Goal: Task Accomplishment & Management: Use online tool/utility

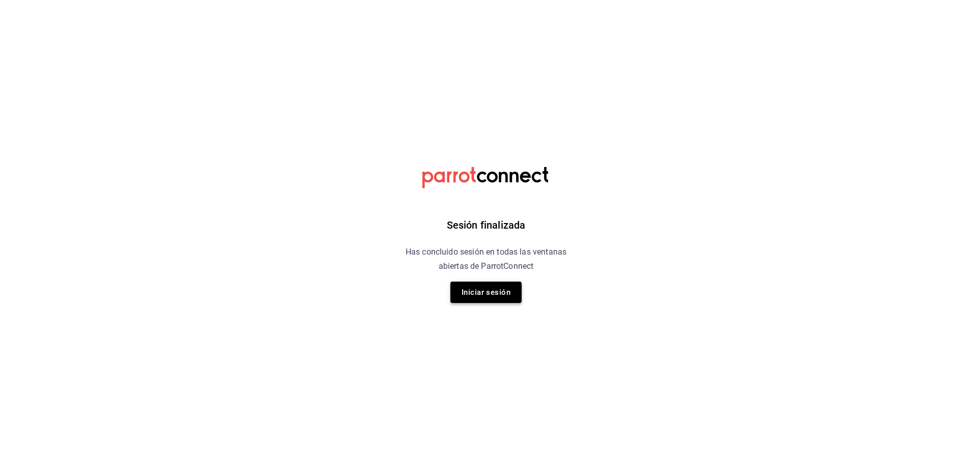
click at [486, 290] on button "Iniciar sesión" at bounding box center [485, 291] width 71 height 21
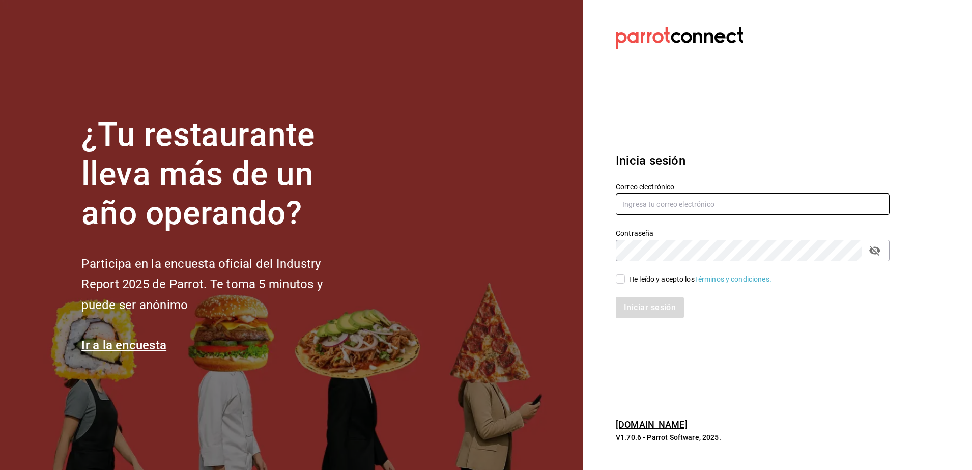
type input "[EMAIL_ADDRESS][DOMAIN_NAME]"
click at [614, 281] on div "He leído y acepto los Términos y condiciones." at bounding box center [746, 272] width 286 height 23
click at [619, 276] on input "He leído y acepto los Términos y condiciones." at bounding box center [620, 278] width 9 height 9
checkbox input "true"
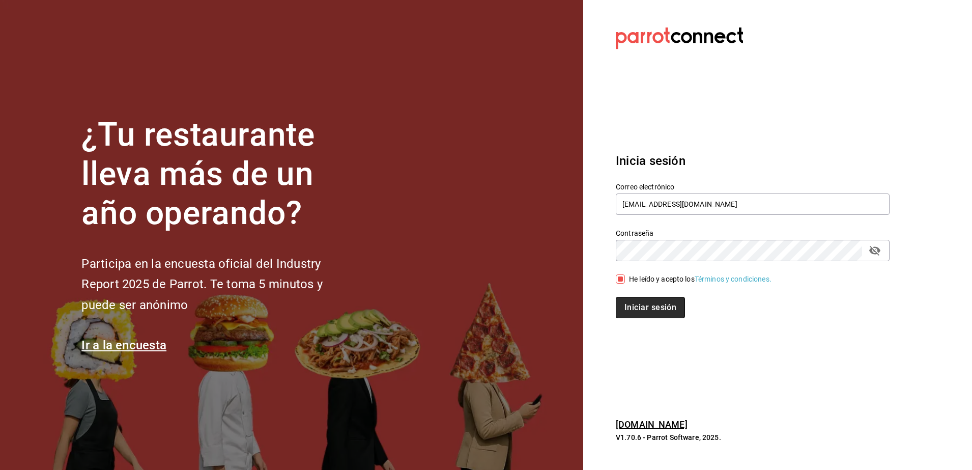
click at [639, 312] on button "Iniciar sesión" at bounding box center [650, 307] width 69 height 21
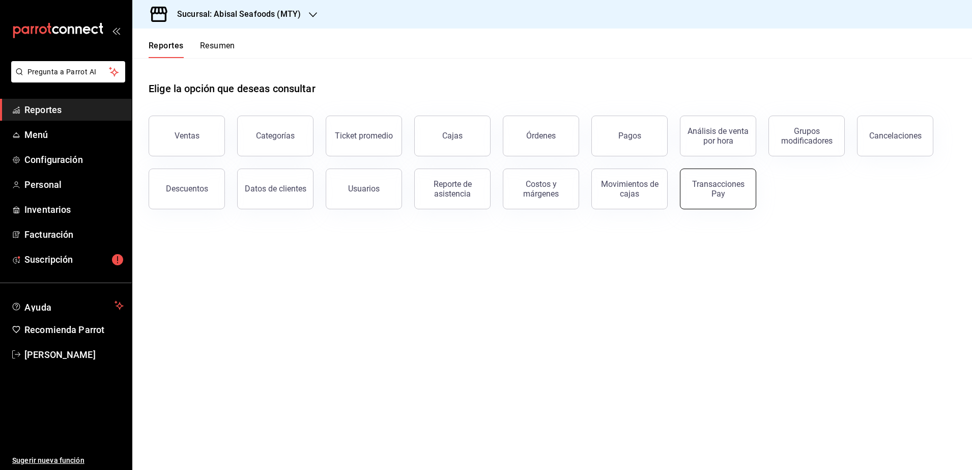
click at [690, 183] on div "Transacciones Pay" at bounding box center [717, 188] width 63 height 19
click at [690, 183] on html "Pregunta a Parrot AI Reportes Menú Configuración Personal Inventarios Facturaci…" at bounding box center [486, 235] width 972 height 470
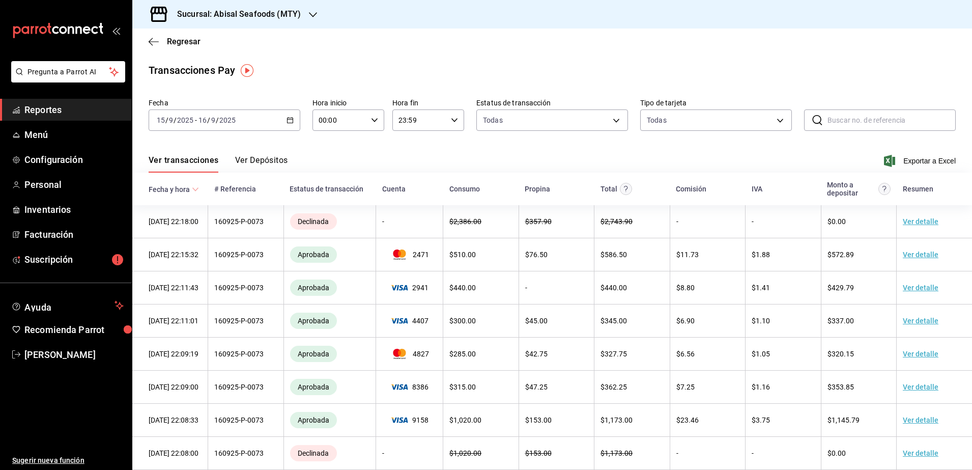
click at [291, 119] on icon "button" at bounding box center [289, 119] width 7 height 7
click at [219, 149] on span "Hoy" at bounding box center [196, 150] width 79 height 11
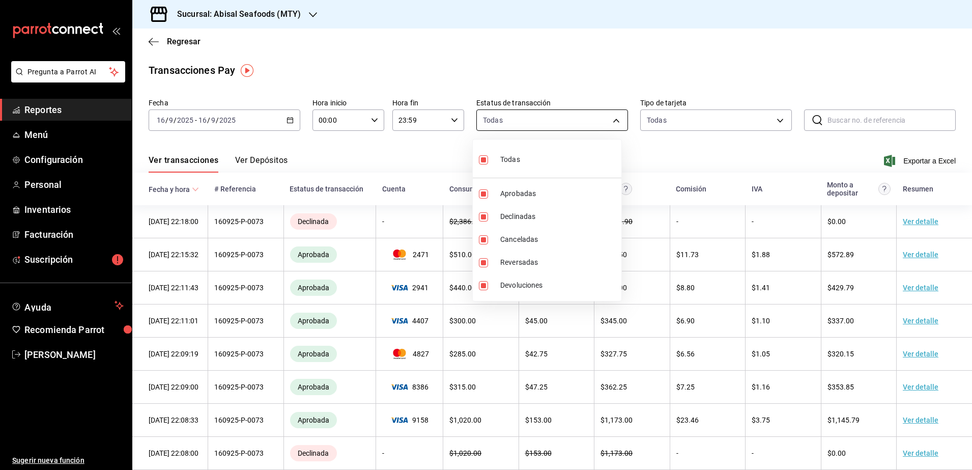
click at [609, 119] on body "Pregunta a Parrot AI Reportes Menú Configuración Personal Inventarios Facturaci…" at bounding box center [486, 235] width 972 height 470
click at [533, 166] on li "Todas" at bounding box center [547, 158] width 149 height 30
checkbox input "false"
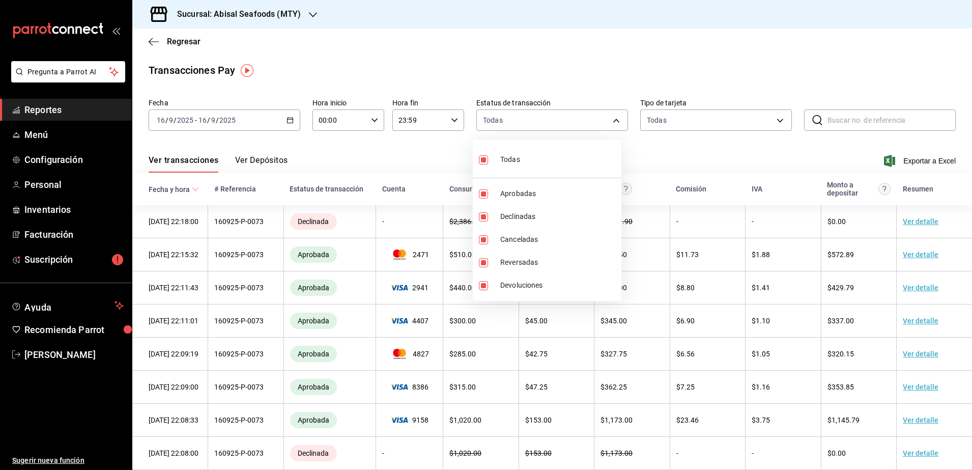
checkbox input "false"
click at [486, 192] on input "checkbox" at bounding box center [483, 193] width 9 height 9
checkbox input "true"
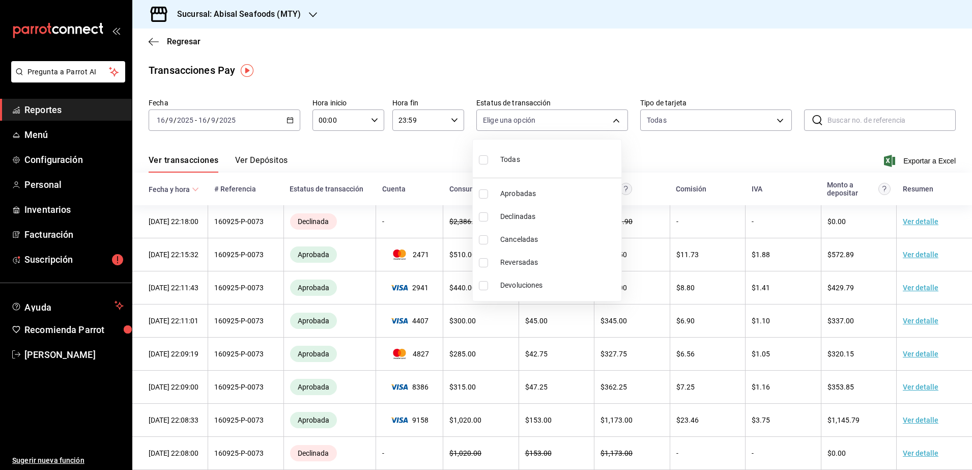
type input "approved"
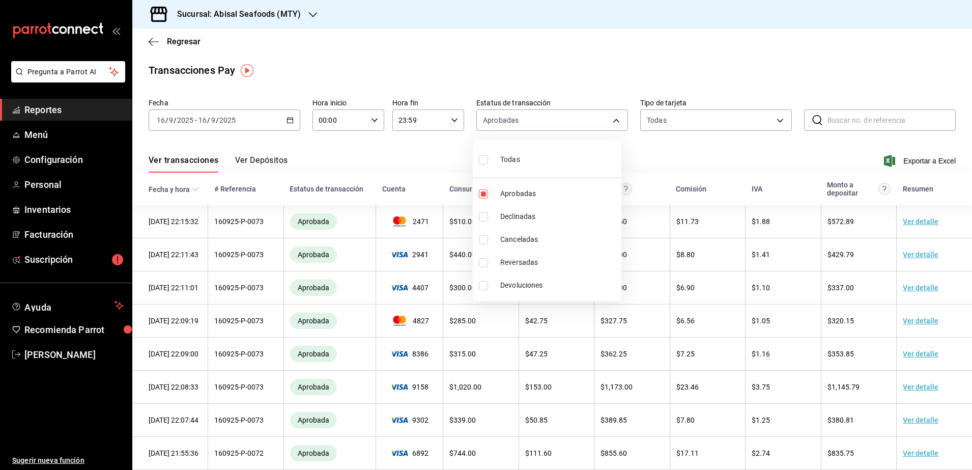
drag, startPoint x: 889, startPoint y: 149, endPoint x: 892, endPoint y: 157, distance: 9.4
click at [892, 157] on div at bounding box center [486, 235] width 972 height 470
click at [892, 157] on span "Exportar a Excel" at bounding box center [921, 161] width 70 height 12
click at [892, 157] on div "Exportando a excel..." at bounding box center [914, 160] width 82 height 9
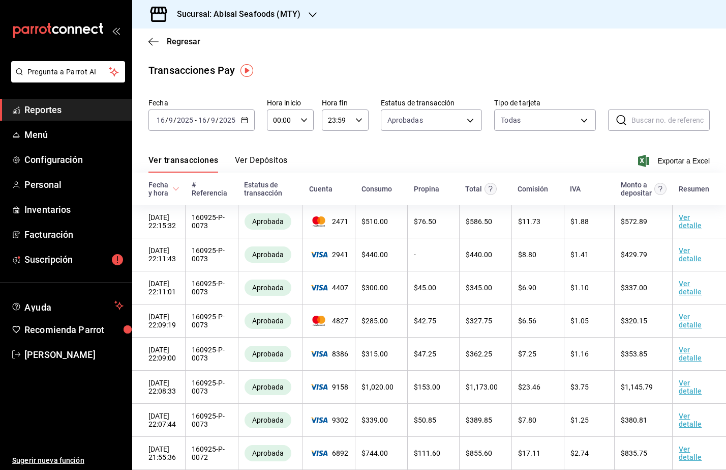
click at [310, 16] on icon "button" at bounding box center [313, 15] width 8 height 8
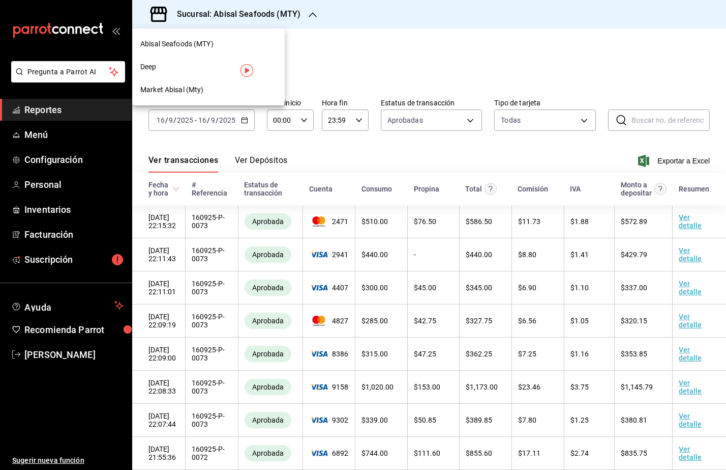
click at [167, 74] on div "Deep" at bounding box center [208, 66] width 153 height 23
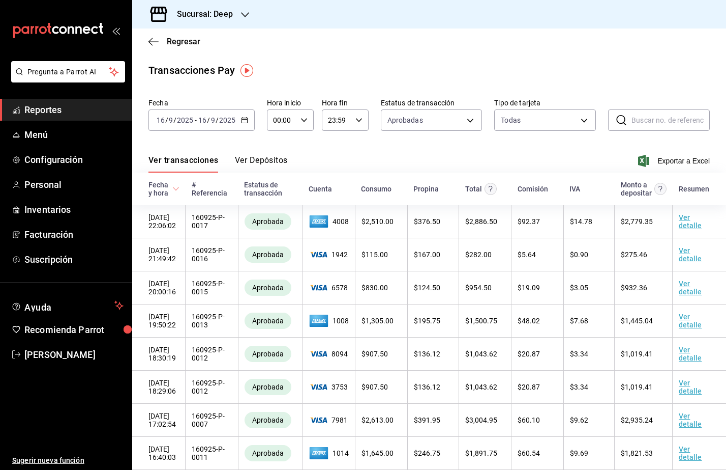
click at [213, 122] on input "9" at bounding box center [213, 120] width 5 height 8
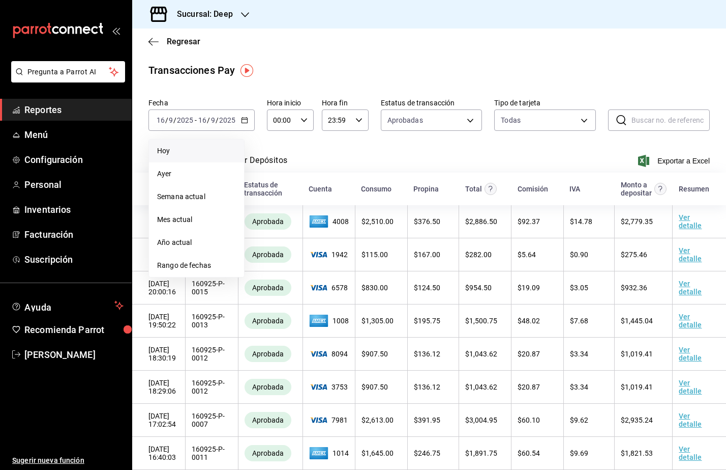
click at [180, 156] on li "Hoy" at bounding box center [196, 150] width 95 height 23
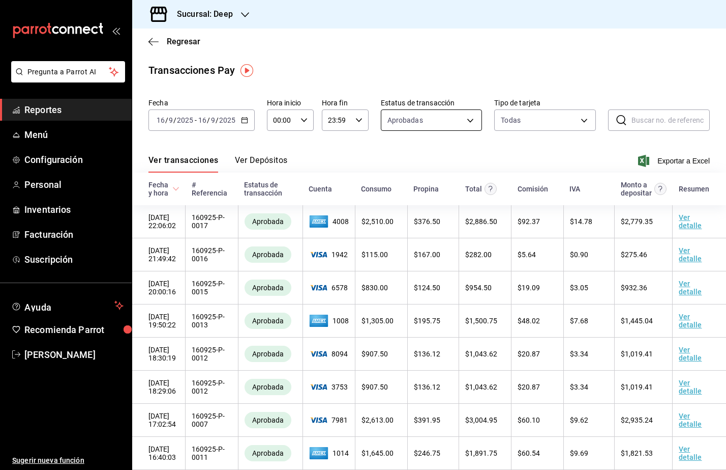
click at [442, 126] on body "Pregunta a Parrot AI Reportes Menú Configuración Personal Inventarios Facturaci…" at bounding box center [363, 235] width 726 height 470
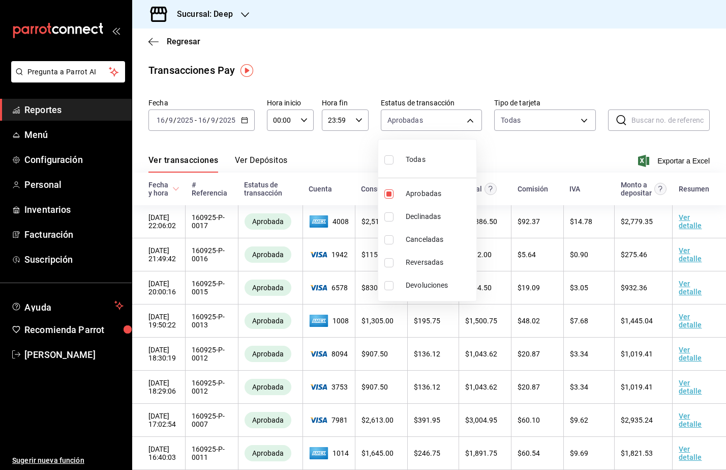
click at [556, 120] on div at bounding box center [363, 235] width 726 height 470
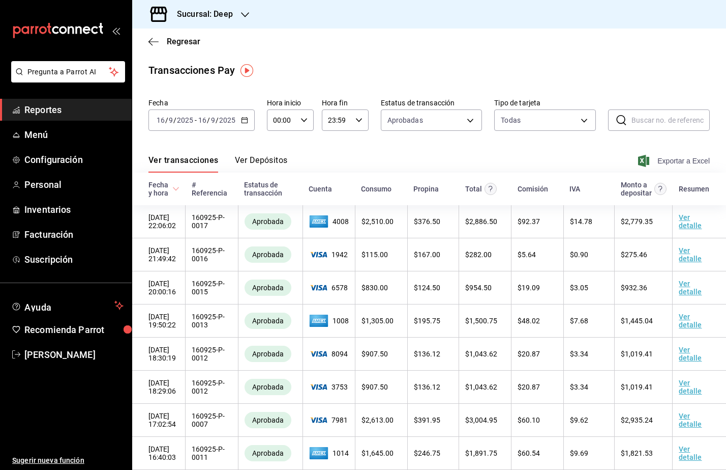
click at [663, 163] on span "Exportar a Excel" at bounding box center [675, 161] width 70 height 12
